Goal: Communication & Community: Answer question/provide support

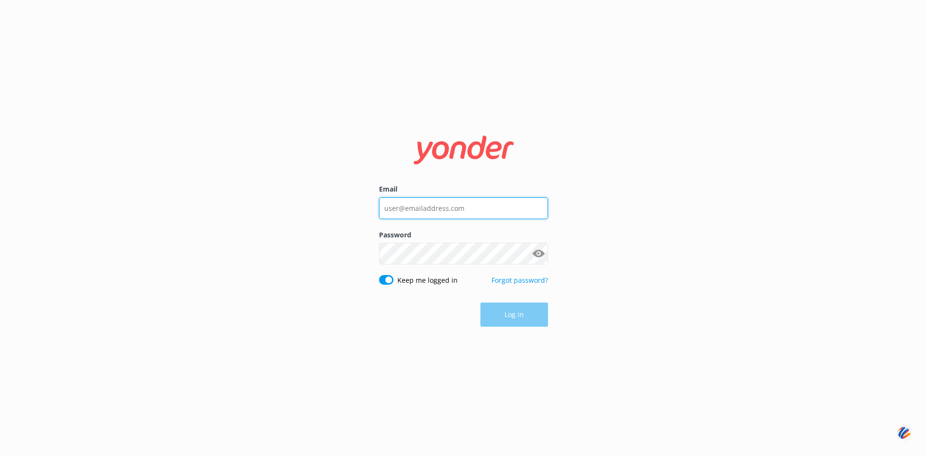
type input "[PERSON_NAME][EMAIL_ADDRESS][DOMAIN_NAME]"
click at [515, 315] on div "Log in" at bounding box center [463, 315] width 169 height 24
click at [505, 316] on button "Log in" at bounding box center [514, 315] width 68 height 24
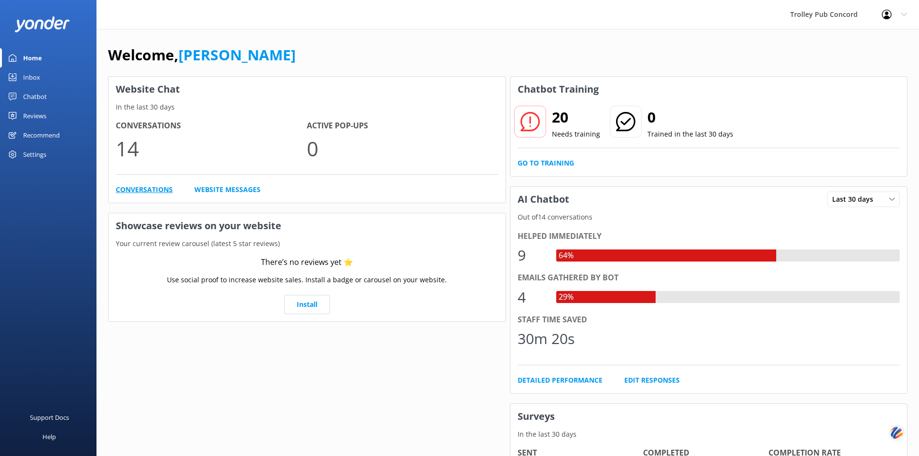
click at [155, 189] on link "Conversations" at bounding box center [144, 189] width 57 height 11
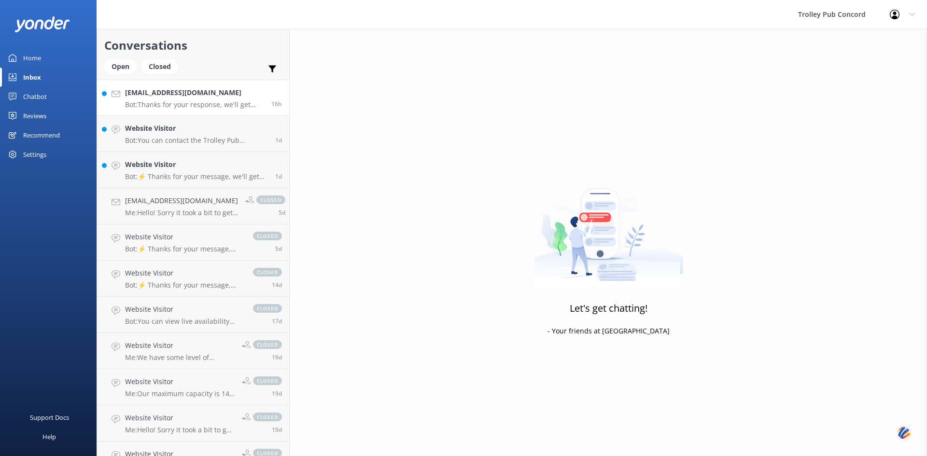
click at [161, 98] on h4 "[EMAIL_ADDRESS][DOMAIN_NAME]" at bounding box center [194, 92] width 139 height 11
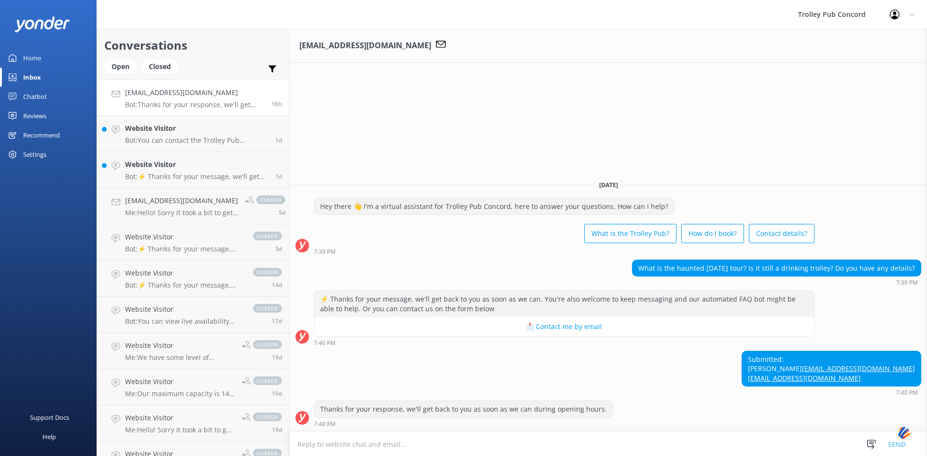
click at [454, 445] on textarea at bounding box center [608, 444] width 637 height 24
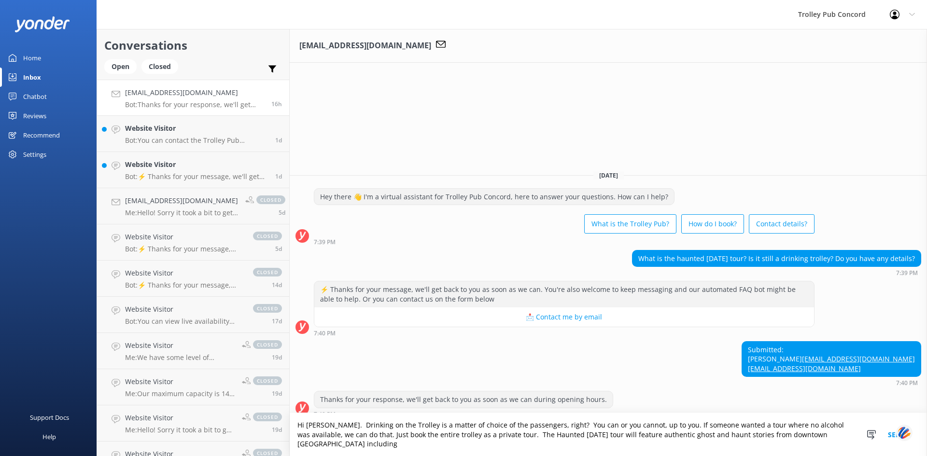
click at [839, 442] on textarea "Hi [PERSON_NAME]. Drinking on the Trolley is a matter of choice of the passenge…" at bounding box center [608, 434] width 637 height 43
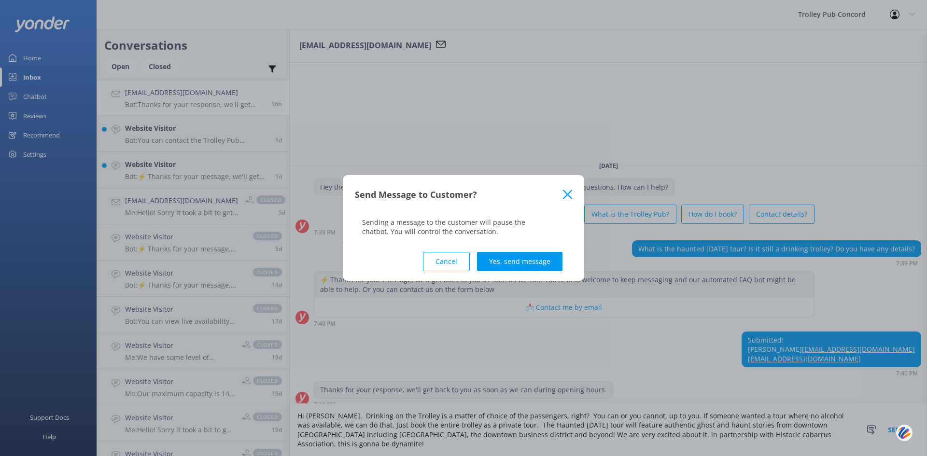
click at [568, 196] on icon at bounding box center [567, 195] width 9 height 10
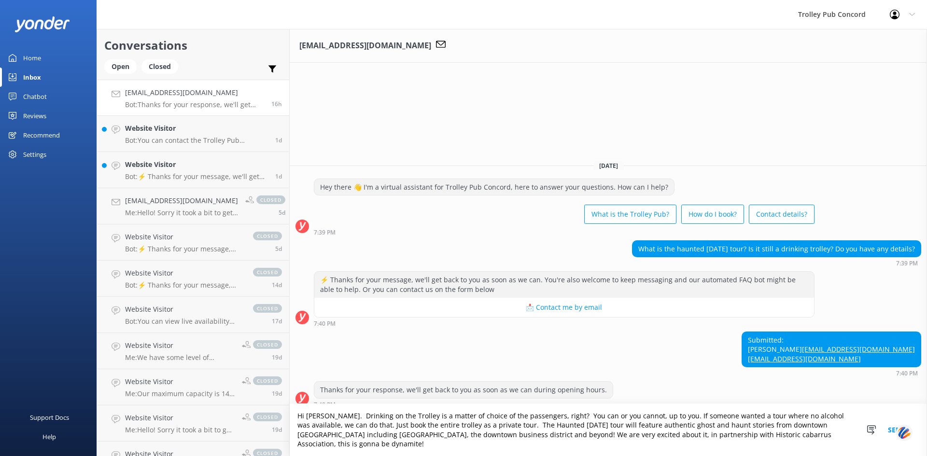
click at [825, 447] on textarea "Hi [PERSON_NAME]. Drinking on the Trolley is a matter of choice of the passenge…" at bounding box center [608, 430] width 637 height 52
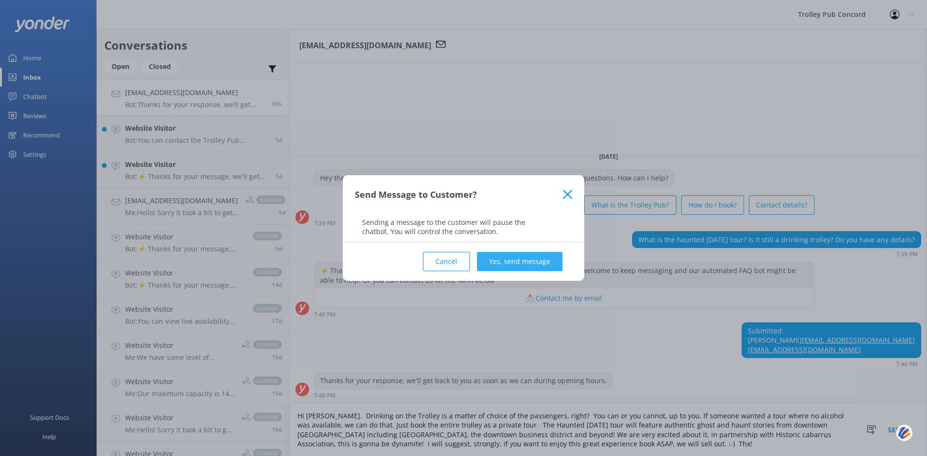
type textarea "Hi [PERSON_NAME]. Drinking on the Trolley is a matter of choice of the passenge…"
click at [499, 253] on button "Yes, send message" at bounding box center [519, 261] width 85 height 19
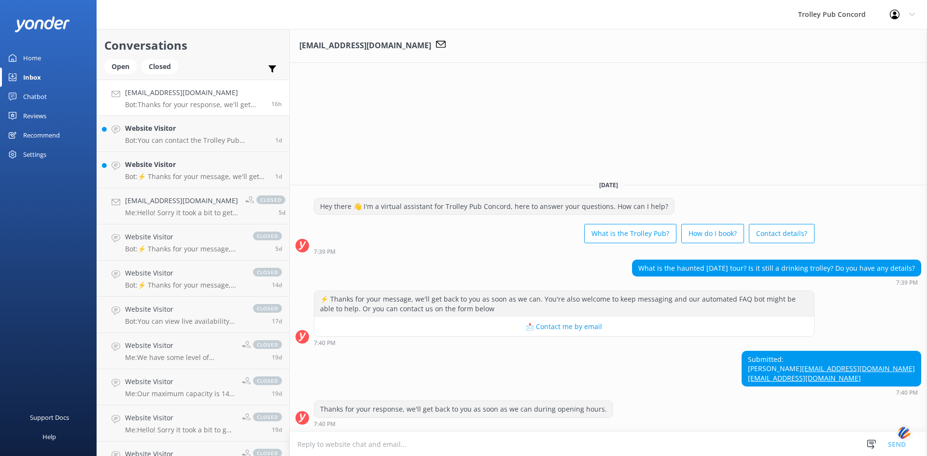
scroll to position [18, 0]
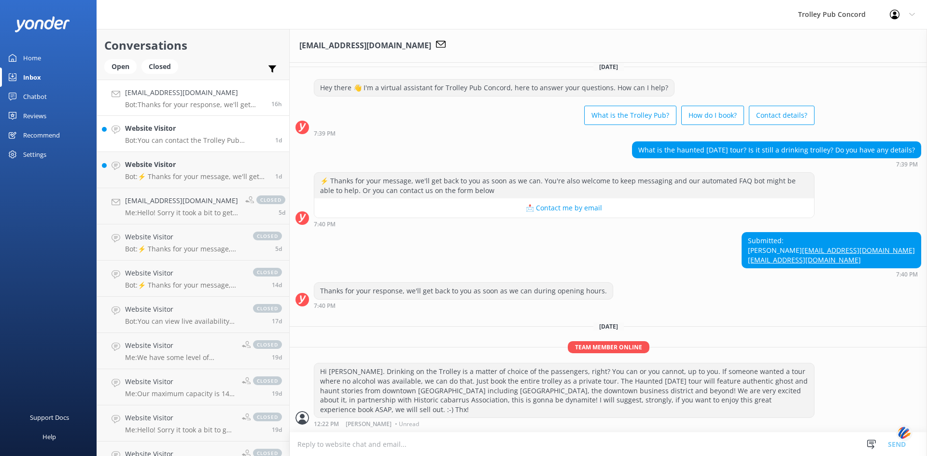
click at [153, 140] on p "Bot: You can contact the Trolley Pub Concord team at [PHONE_NUMBER], or by emai…" at bounding box center [196, 140] width 143 height 9
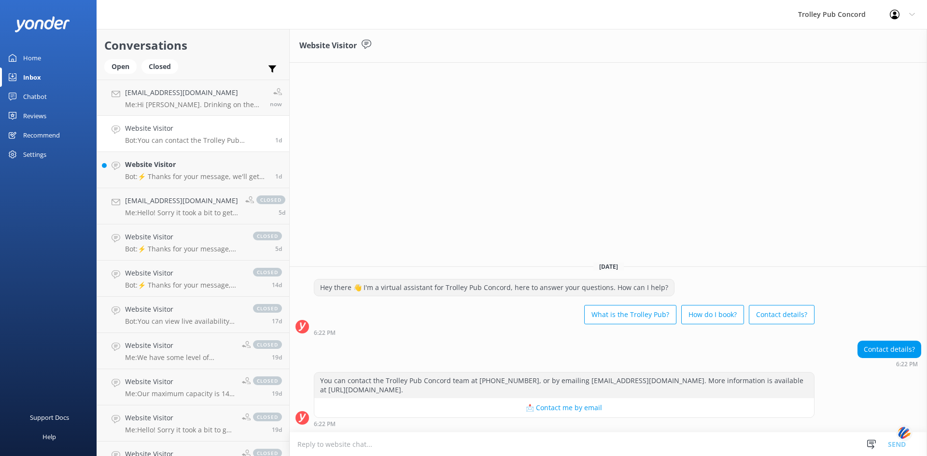
click at [438, 409] on button "📩 Contact me by email" at bounding box center [563, 407] width 499 height 19
click at [416, 442] on textarea at bounding box center [608, 444] width 637 height 24
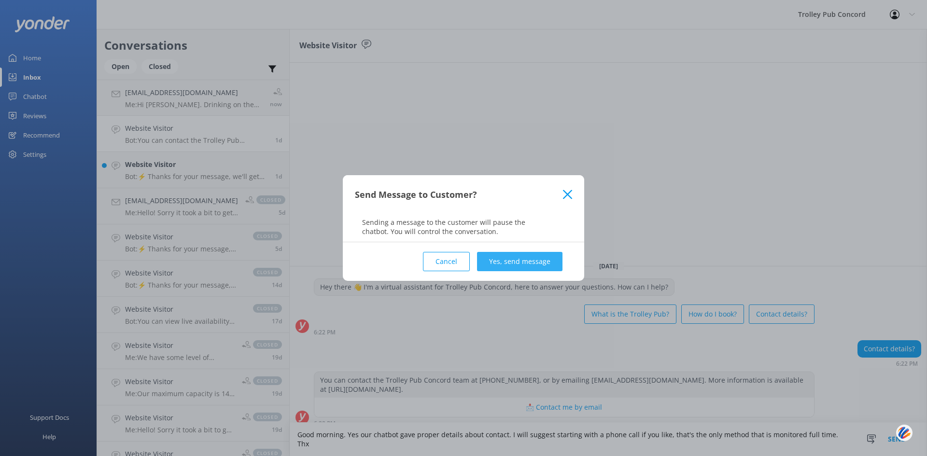
type textarea "Good morning. Yes our chatbot gave proper details about contact. I will suggest…"
click at [501, 259] on button "Yes, send message" at bounding box center [519, 261] width 85 height 19
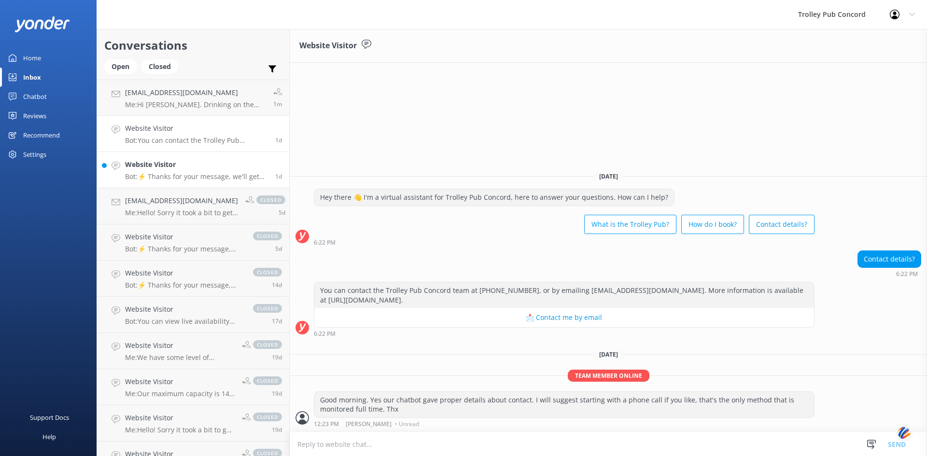
click at [179, 177] on p "Bot: ⚡ Thanks for your message, we'll get back to you as soon as we can. You're…" at bounding box center [196, 176] width 143 height 9
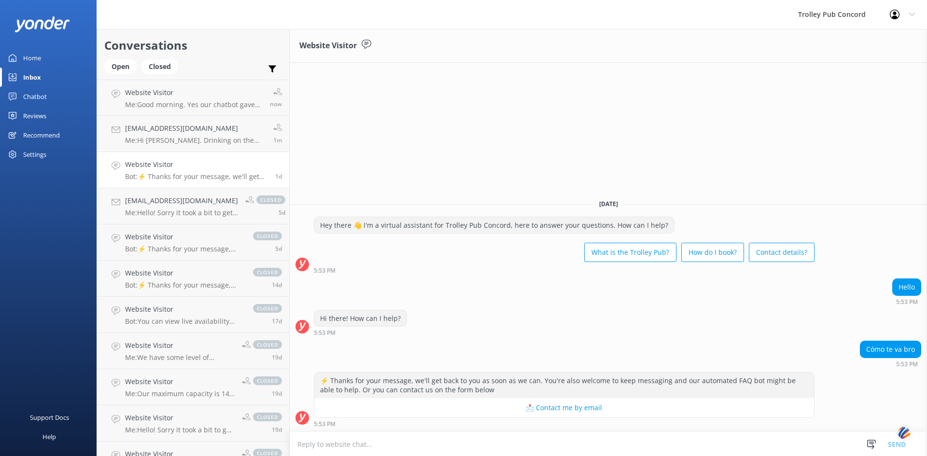
click at [501, 440] on textarea at bounding box center [608, 444] width 637 height 24
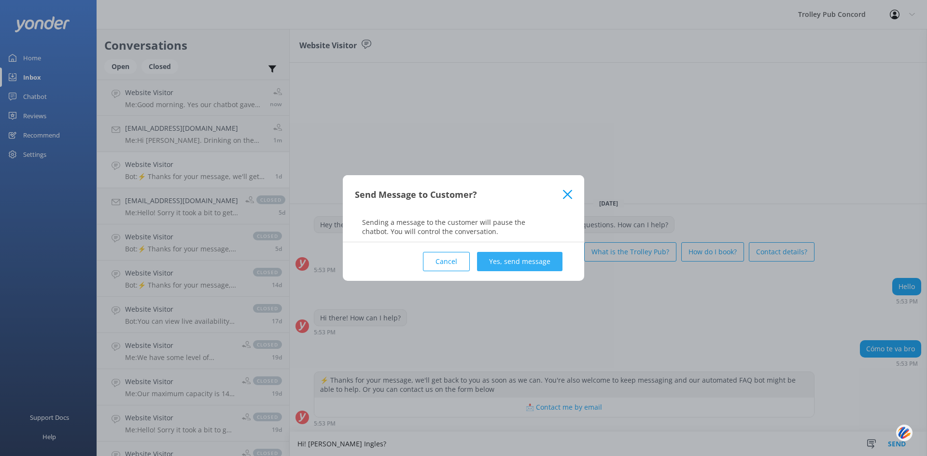
type textarea "Hi! [PERSON_NAME] Ingles?"
click at [537, 255] on button "Yes, send message" at bounding box center [519, 261] width 85 height 19
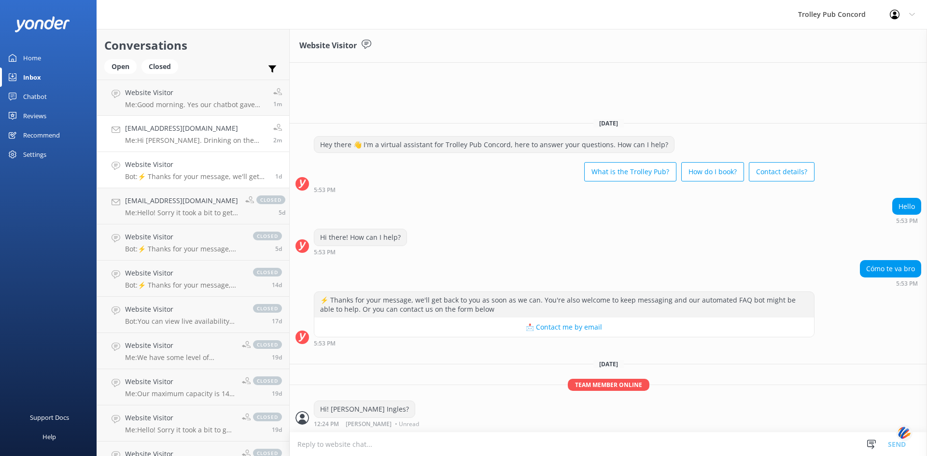
click at [185, 142] on p "Me: Hi [PERSON_NAME]. Drinking on the Trolley is a matter of choice of the pass…" at bounding box center [195, 140] width 141 height 9
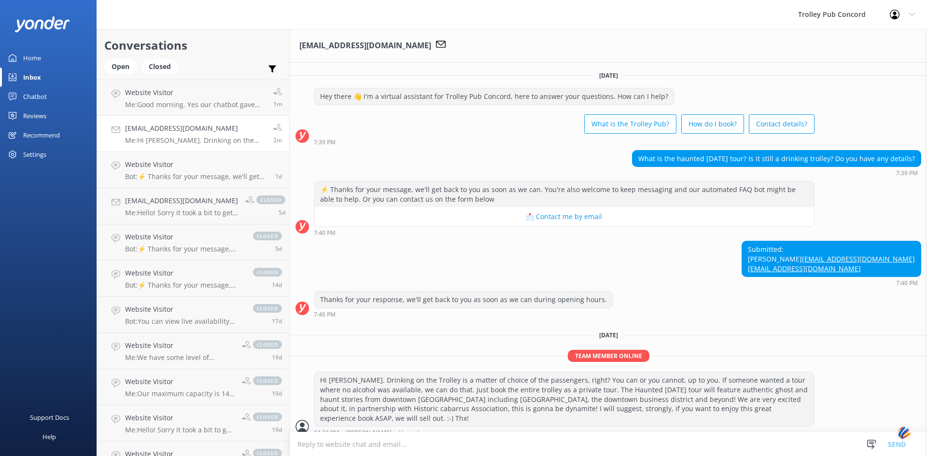
scroll to position [18, 0]
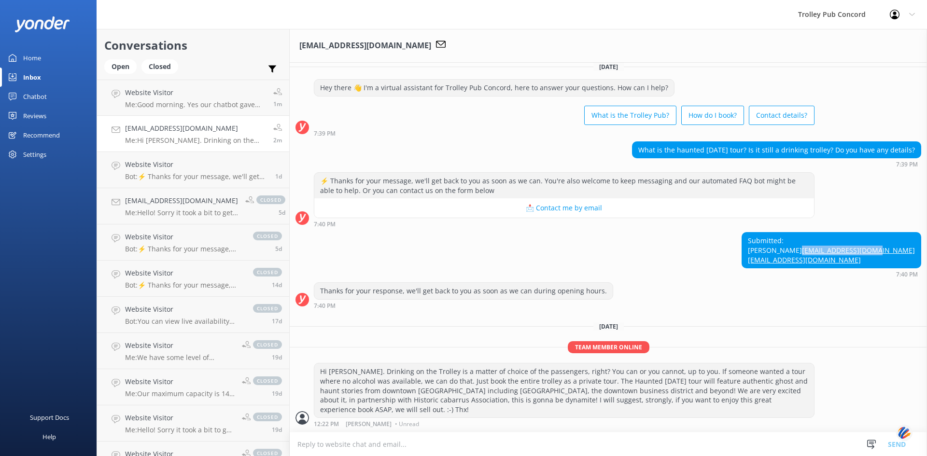
drag, startPoint x: 909, startPoint y: 250, endPoint x: 824, endPoint y: 252, distance: 84.9
click at [824, 252] on div "Submitted: Hannah [EMAIL_ADDRESS][DOMAIN_NAME] [EMAIL_ADDRESS][DOMAIN_NAME]" at bounding box center [831, 250] width 179 height 35
copy link "[EMAIL_ADDRESS][DOMAIN_NAME]"
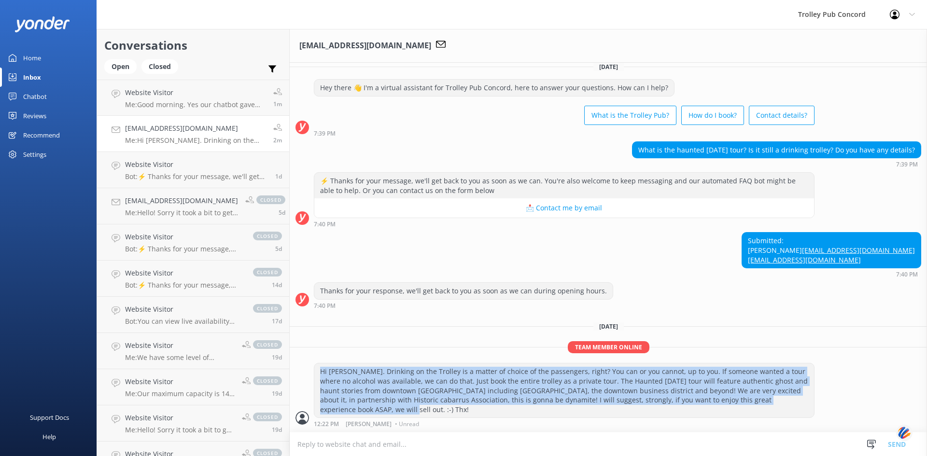
drag, startPoint x: 336, startPoint y: 409, endPoint x: 316, endPoint y: 370, distance: 43.8
click at [316, 370] on div "Hi [PERSON_NAME]. Drinking on the Trolley is a matter of choice of the passenge…" at bounding box center [563, 390] width 499 height 54
copy div "Hi [PERSON_NAME]. Drinking on the Trolley is a matter of choice of the passenge…"
